Goal: Information Seeking & Learning: Find contact information

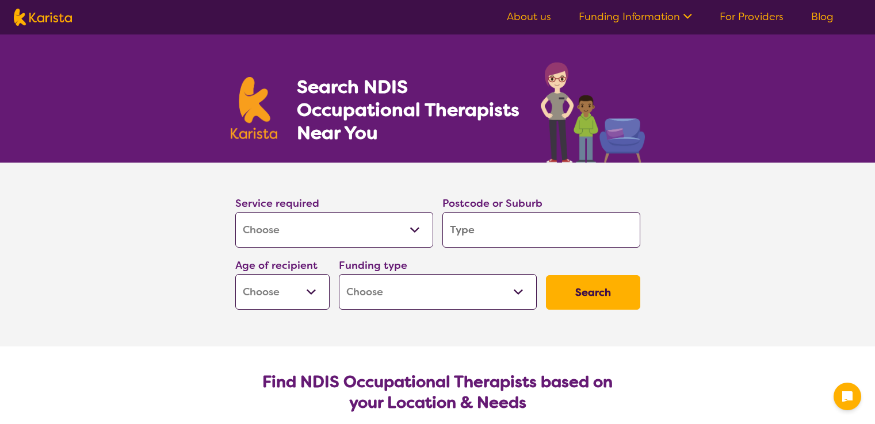
select select "[MEDICAL_DATA]"
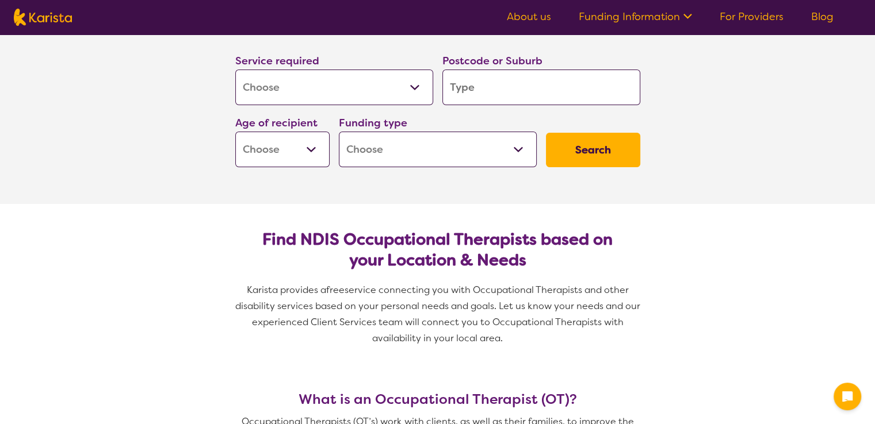
scroll to position [115, 0]
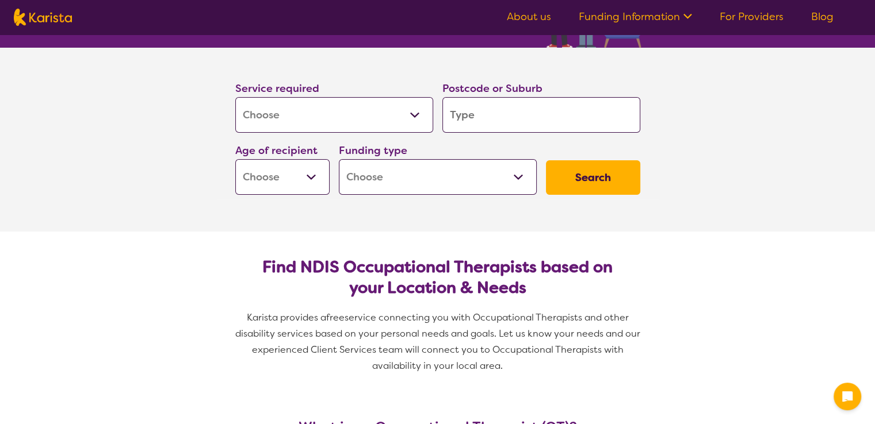
click at [511, 110] on input "search" at bounding box center [541, 115] width 198 height 36
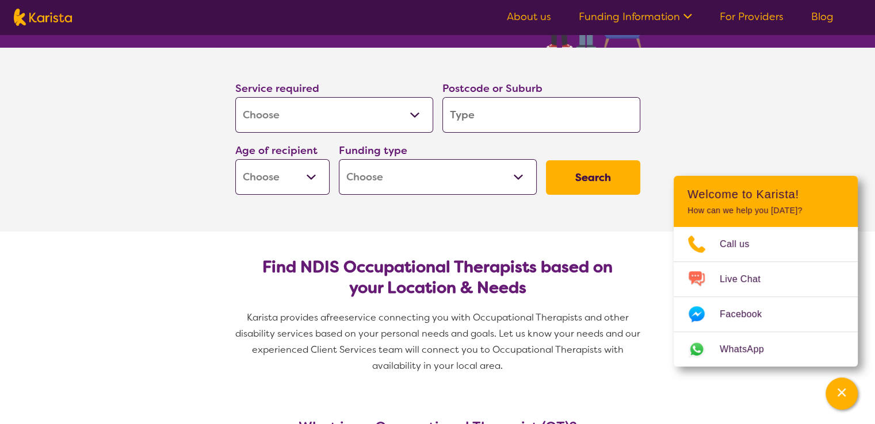
type input "3"
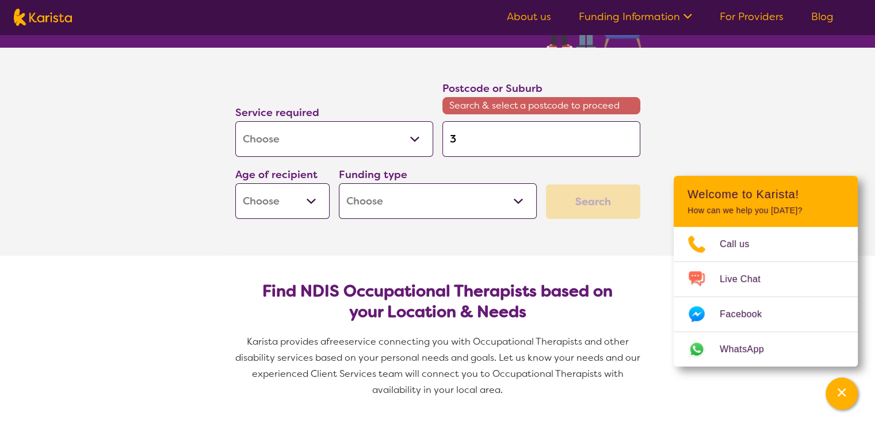
type input "30"
type input "303"
type input "3030"
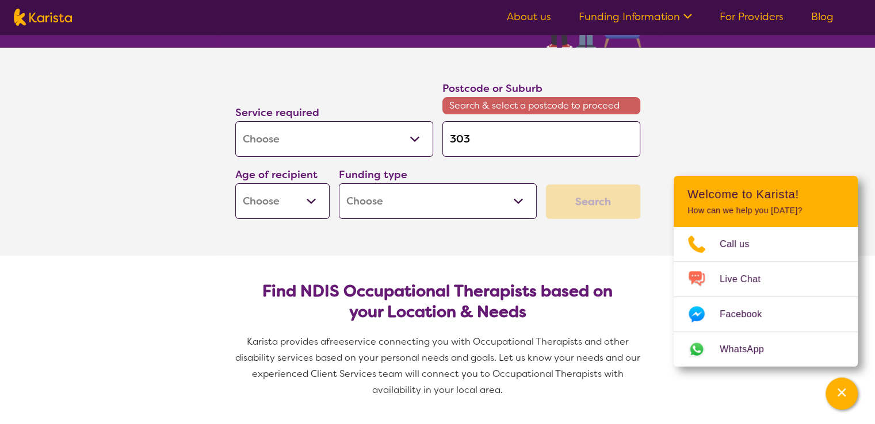
type input "3030"
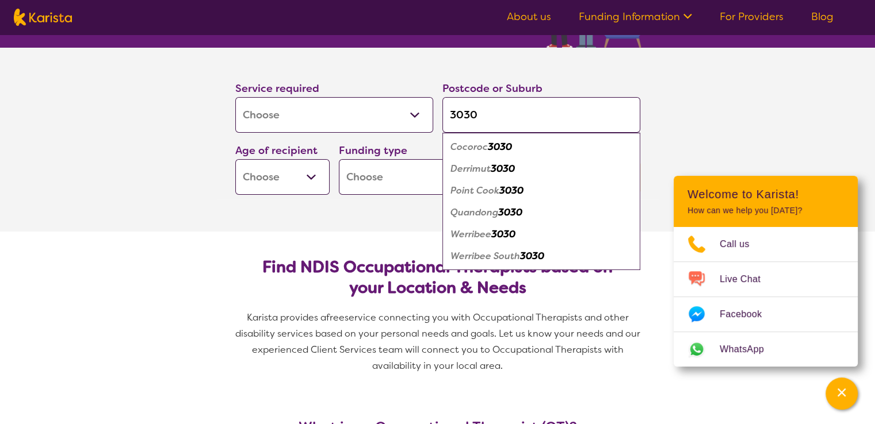
type input "3030"
click at [483, 190] on em "Point Cook" at bounding box center [474, 191] width 49 height 12
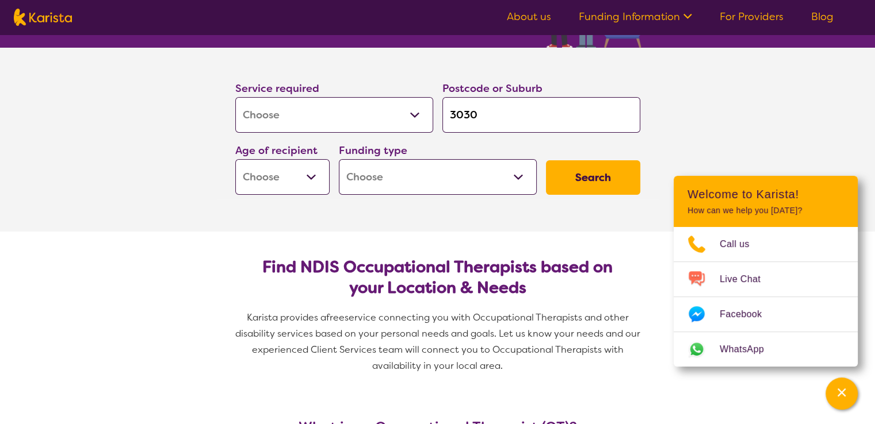
click at [309, 173] on select "Early Childhood - 0 to 9 Child - 10 to 11 Adolescent - 12 to 17 Adult - 18 to 6…" at bounding box center [282, 177] width 94 height 36
select select "AD"
click at [235, 159] on select "Early Childhood - 0 to 9 Child - 10 to 11 Adolescent - 12 to 17 Adult - 18 to 6…" at bounding box center [282, 177] width 94 height 36
select select "AD"
click at [397, 167] on select "Home Care Package (HCP) National Disability Insurance Scheme (NDIS) I don't know" at bounding box center [438, 177] width 198 height 36
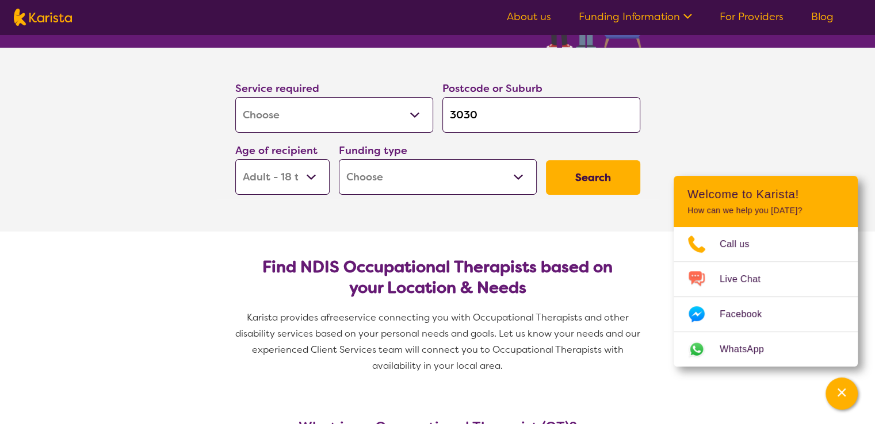
select select "i-don-t-know"
click at [339, 159] on select "Home Care Package (HCP) National Disability Insurance Scheme (NDIS) I don't know" at bounding box center [438, 177] width 198 height 36
select select "i-don-t-know"
click at [609, 171] on button "Search" at bounding box center [593, 177] width 94 height 34
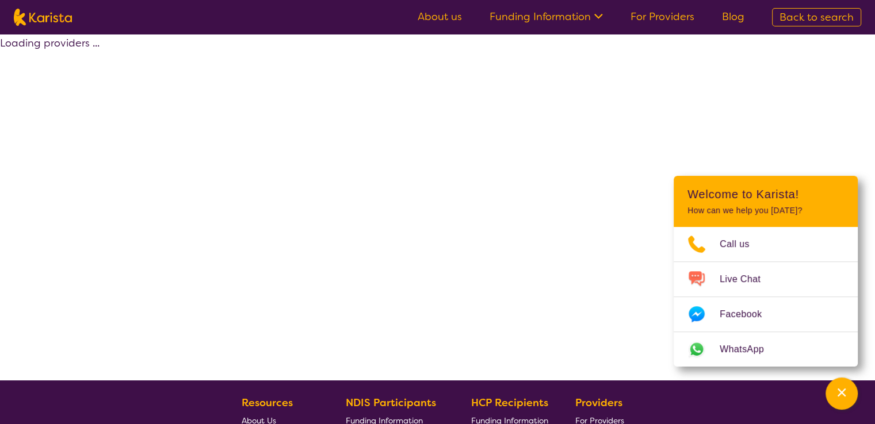
select select "[MEDICAL_DATA]"
select select "AD"
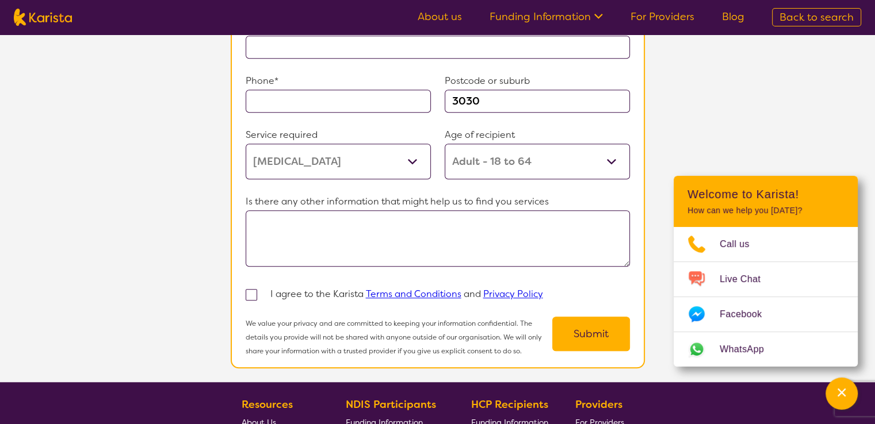
scroll to position [1103, 0]
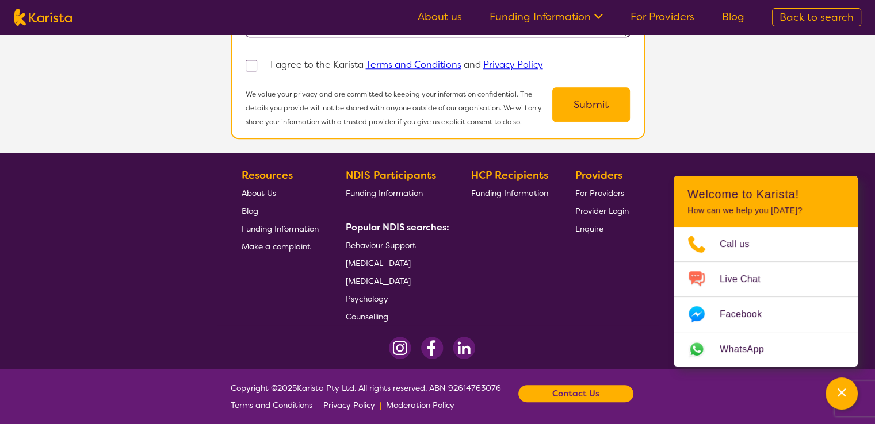
select select "[MEDICAL_DATA]"
select select "AD"
select select "i-don-t-know"
select select "[MEDICAL_DATA]"
select select "AD"
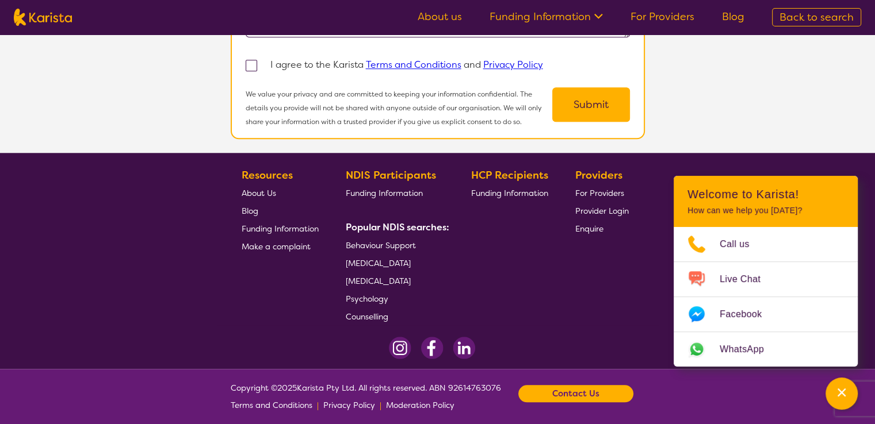
select select "i-don-t-know"
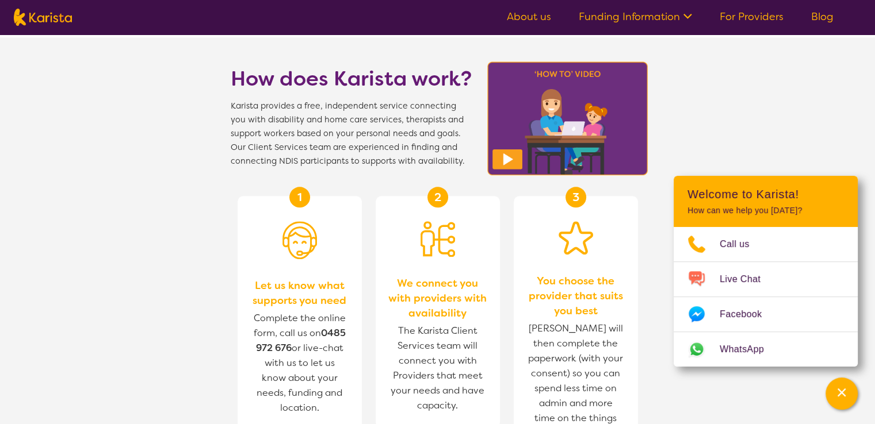
scroll to position [91, 0]
